Goal: Information Seeking & Learning: Find specific fact

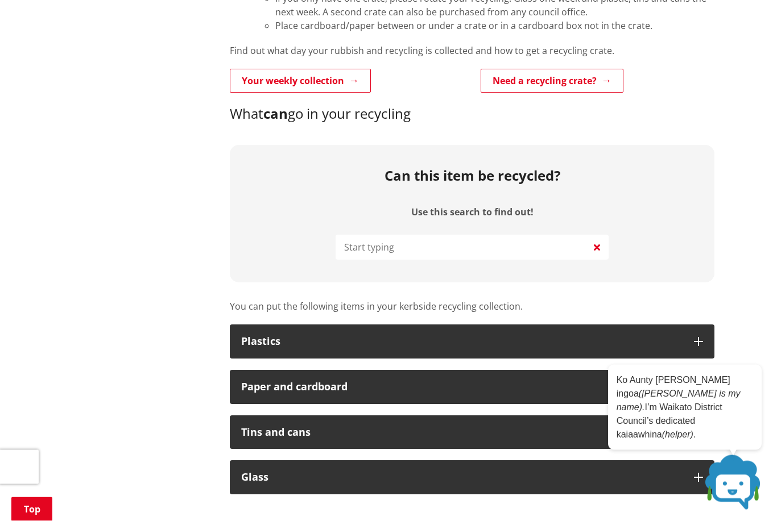
scroll to position [444, 0]
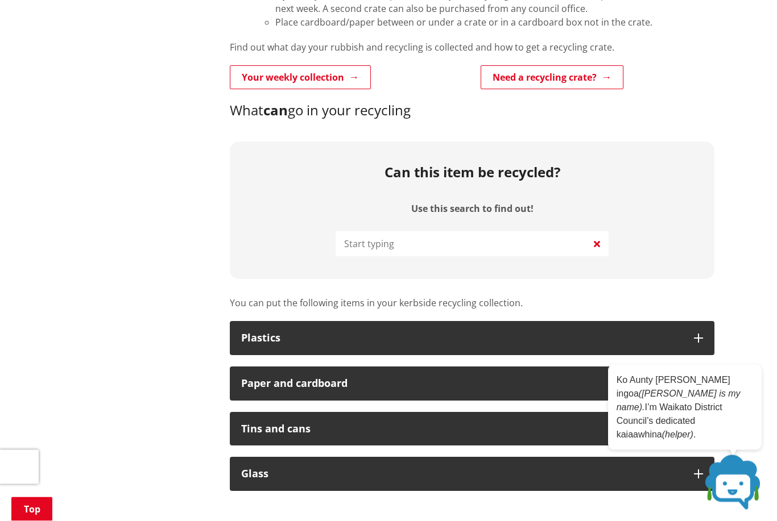
click at [438, 243] on input "Use this search to find out!" at bounding box center [471, 244] width 273 height 25
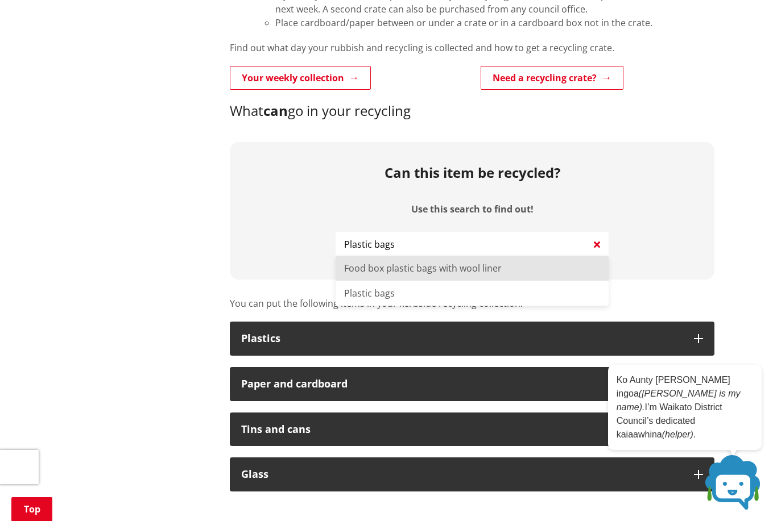
type input "Food box plastic bags with wool liner"
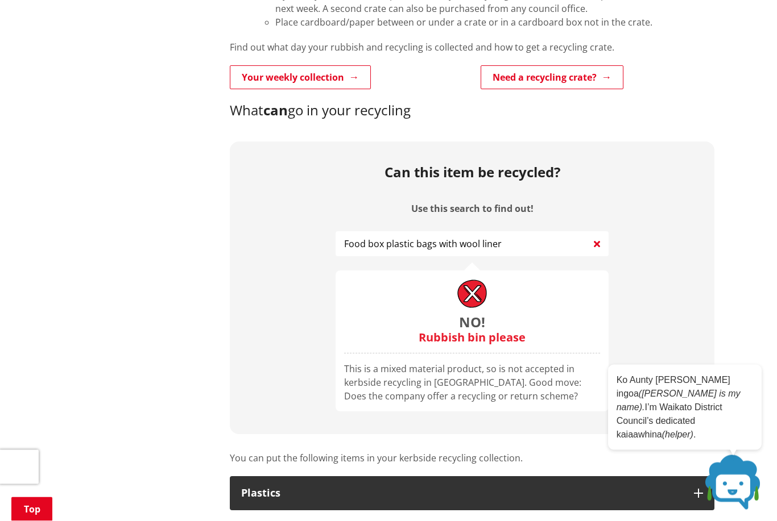
click at [520, 236] on input "Food box plastic bags with wool liner" at bounding box center [471, 244] width 273 height 25
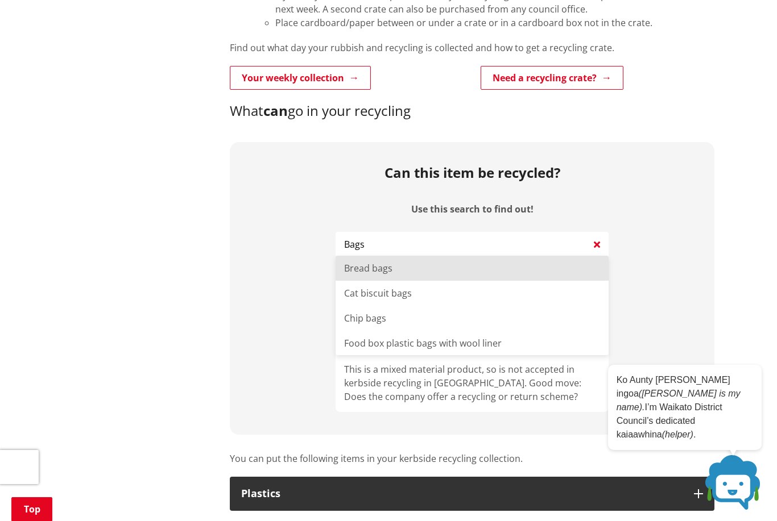
click at [386, 297] on li "Cat biscuit bags" at bounding box center [471, 293] width 273 height 25
type input "Cat biscuit bags"
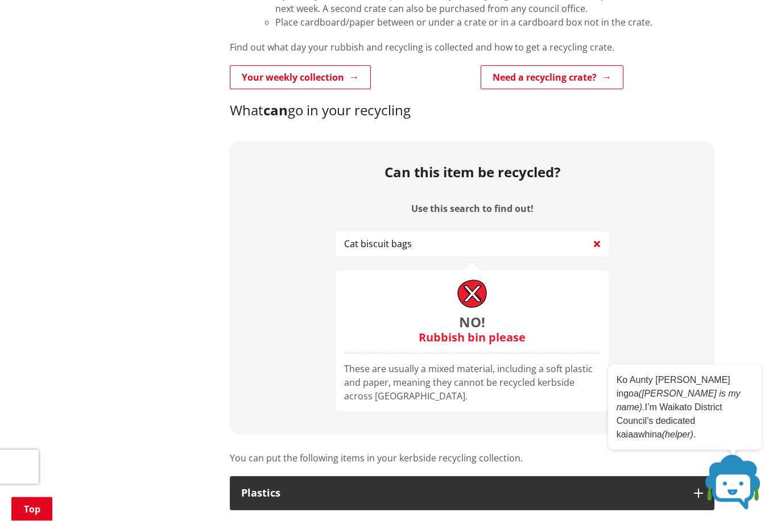
click at [418, 243] on input "Cat biscuit bags" at bounding box center [471, 244] width 273 height 25
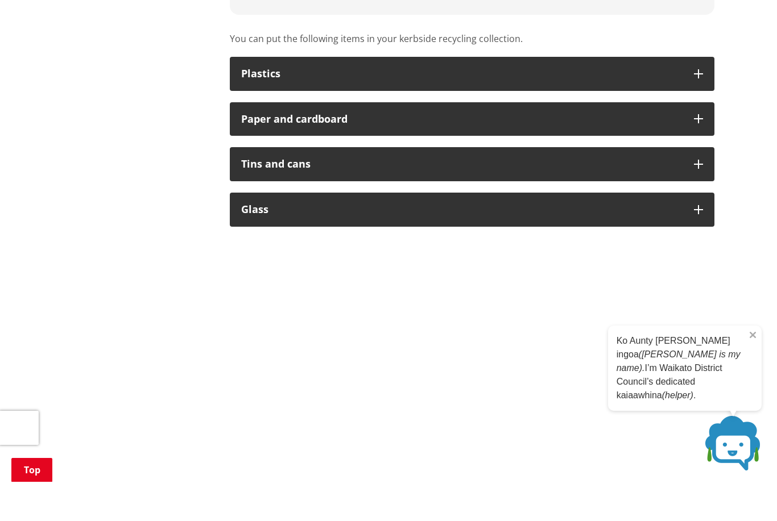
scroll to position [827, 0]
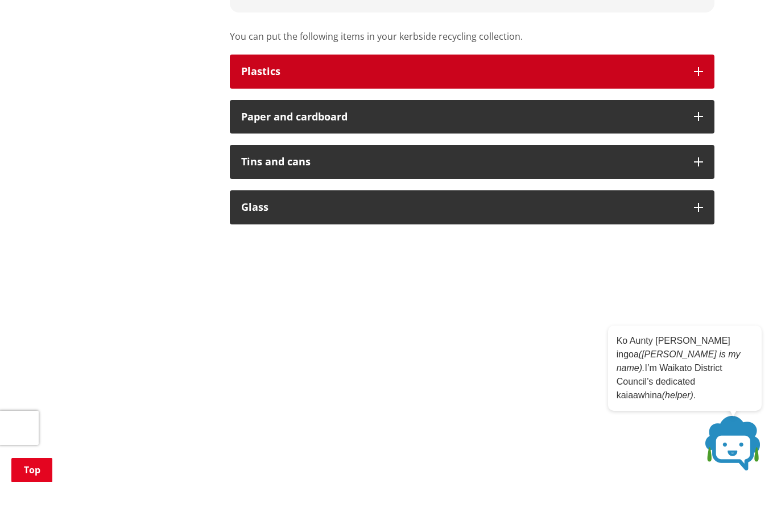
click at [701, 62] on div "Find out what you can and can’t put in your recycling crates. How to recycle Ch…" at bounding box center [471, 237] width 501 height 1671
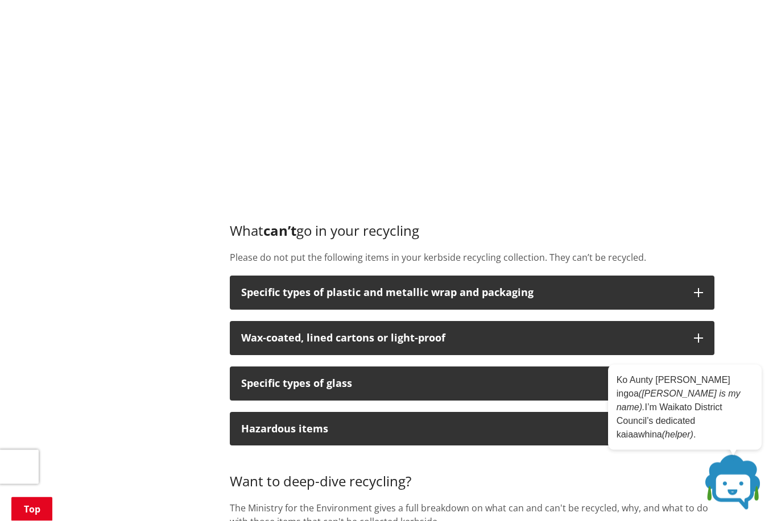
scroll to position [1008, 0]
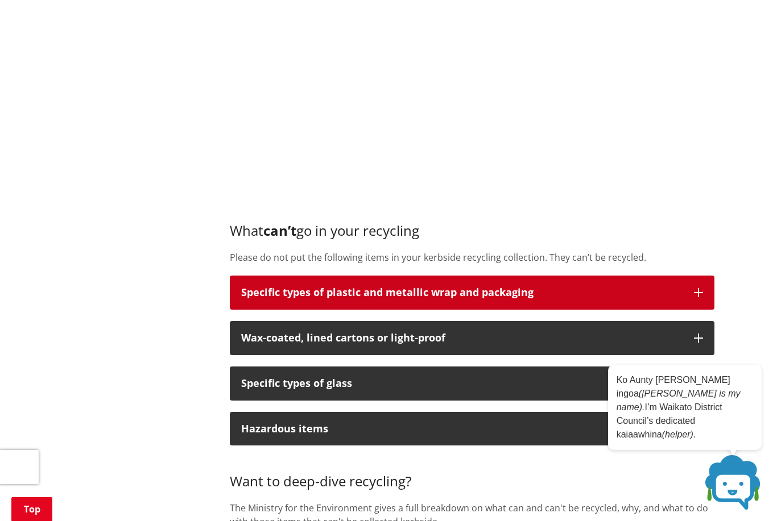
click at [694, 288] on icon "button" at bounding box center [698, 292] width 9 height 9
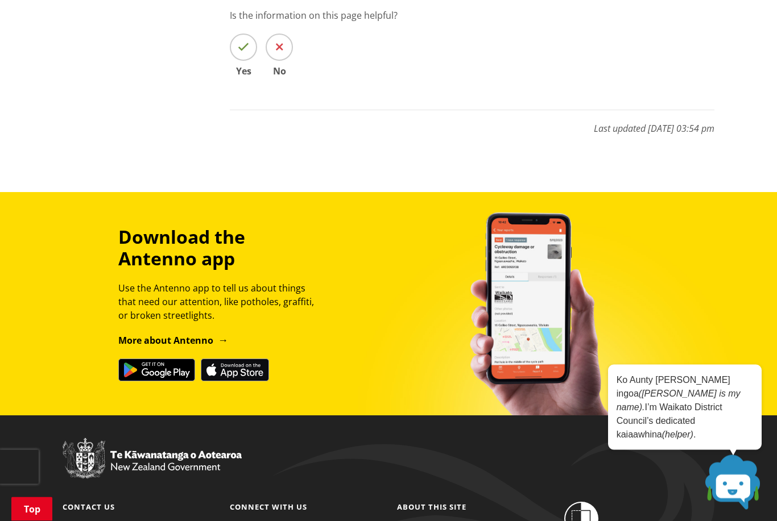
scroll to position [1768, 0]
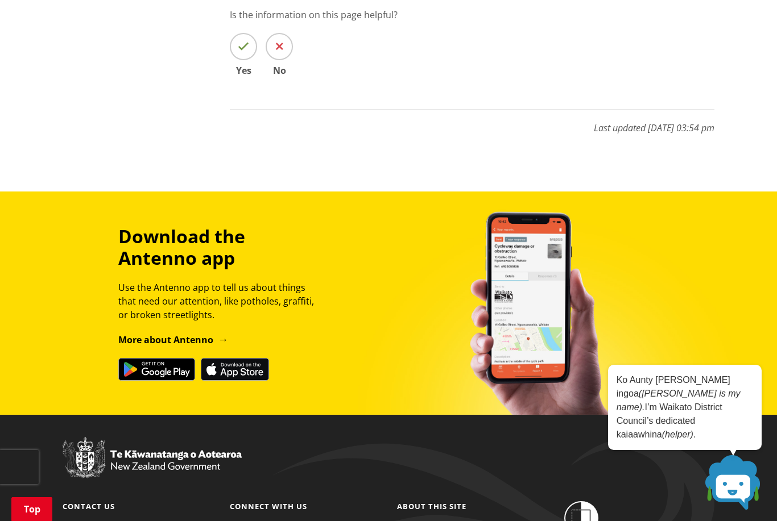
click at [734, 511] on span at bounding box center [732, 482] width 57 height 57
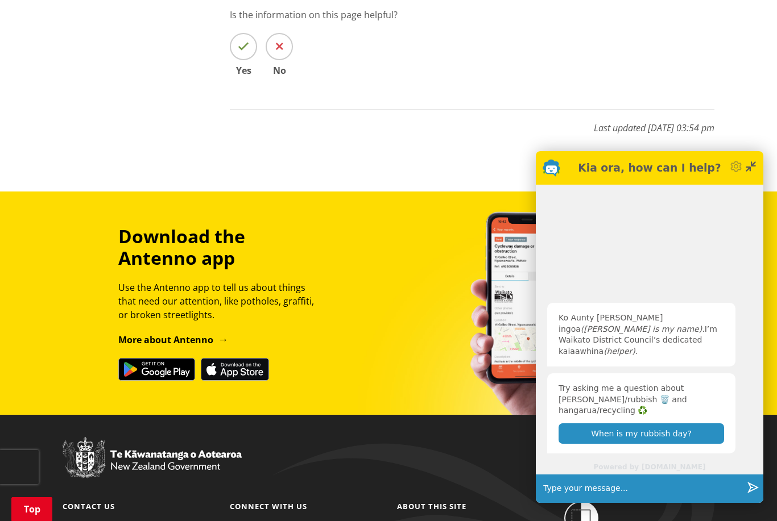
click at [612, 503] on input "text" at bounding box center [640, 489] width 204 height 28
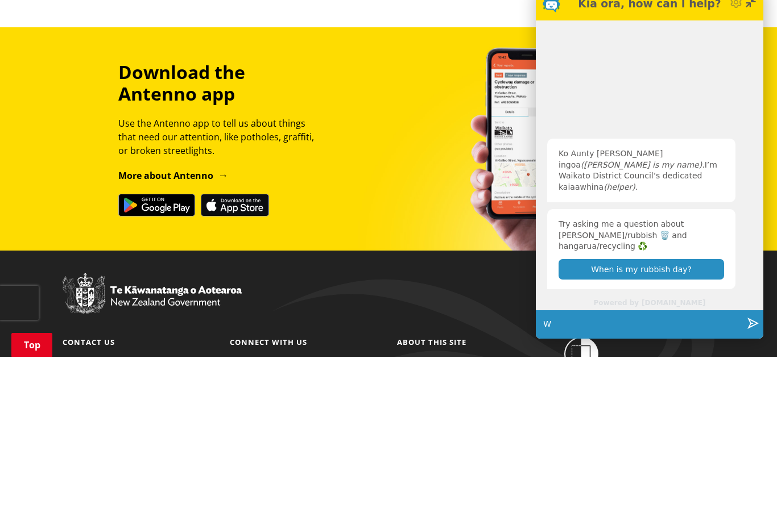
scroll to position [1930, 0]
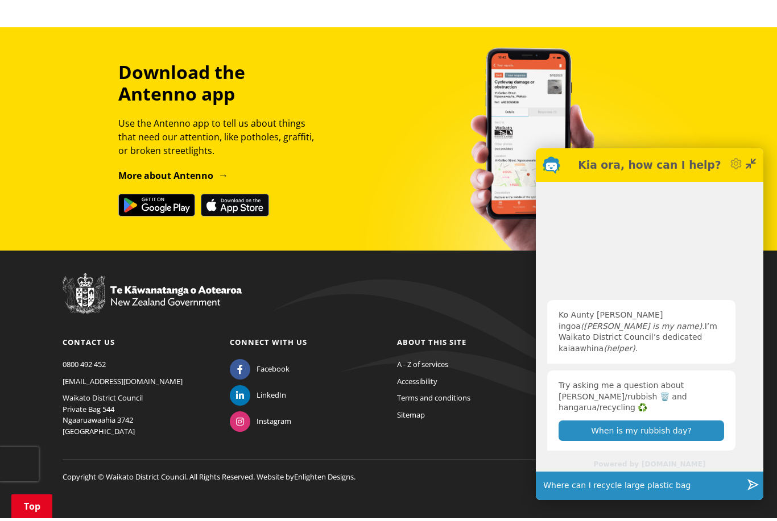
type input "Where can I recycle large plastic bags"
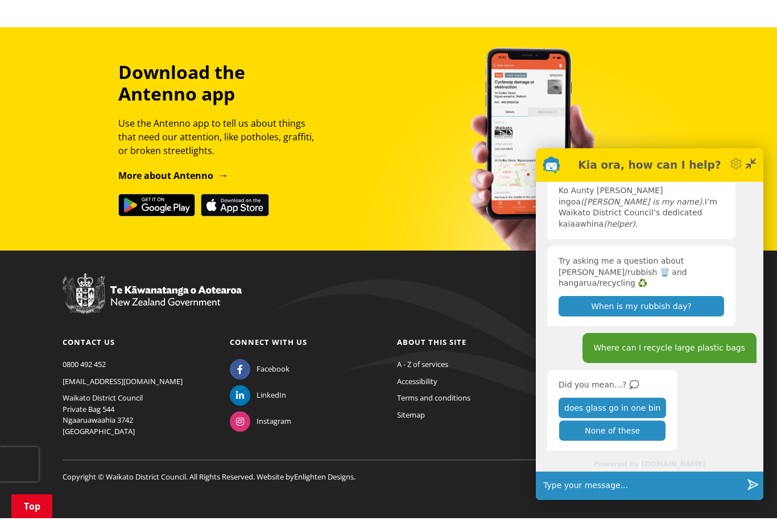
click at [629, 435] on button "None of these" at bounding box center [612, 434] width 107 height 20
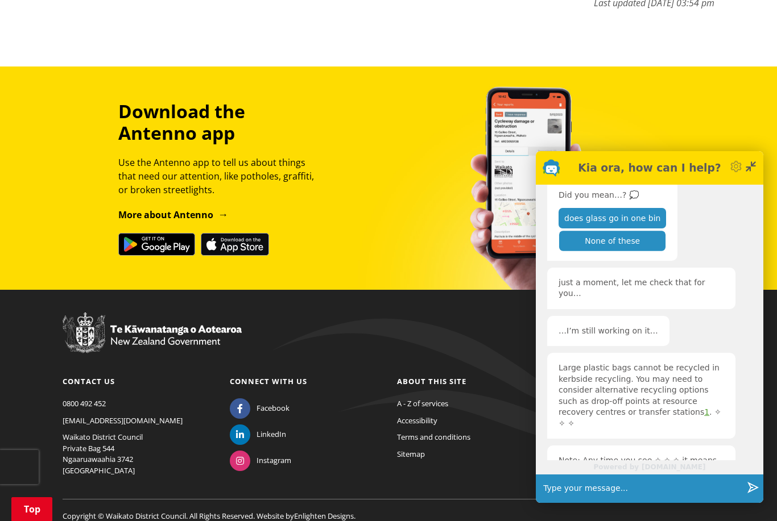
scroll to position [211, 0]
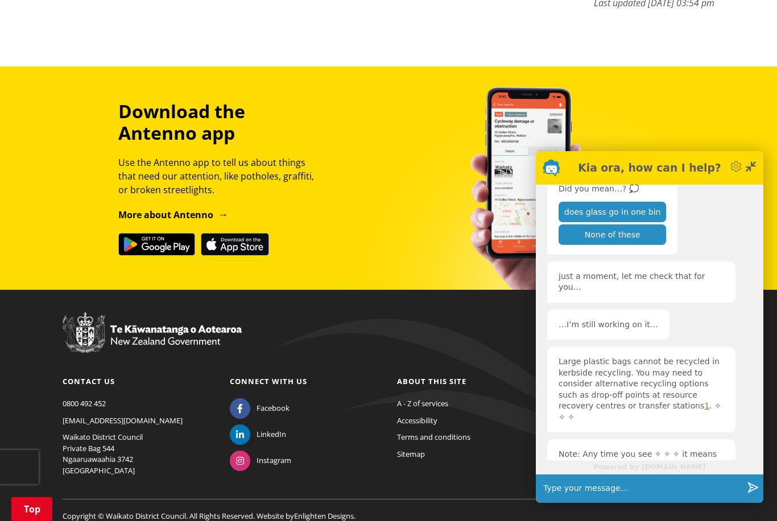
click at [749, 172] on icon "Minimise" at bounding box center [750, 166] width 11 height 11
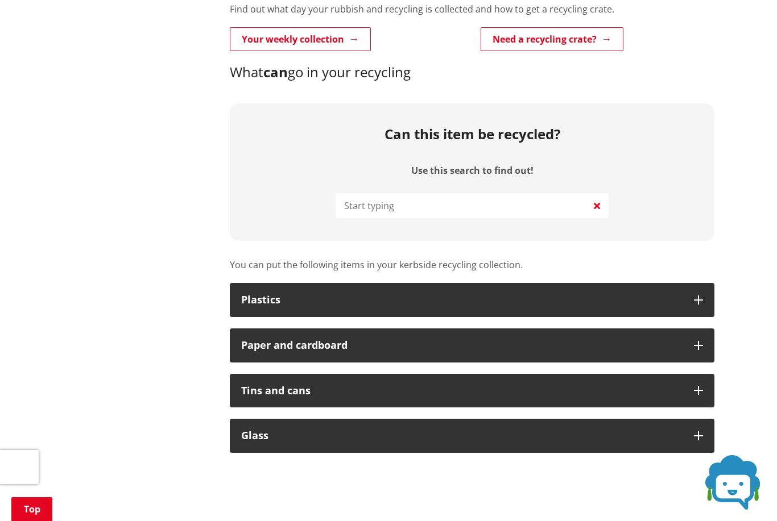
scroll to position [480, 0]
